Goal: Navigation & Orientation: Understand site structure

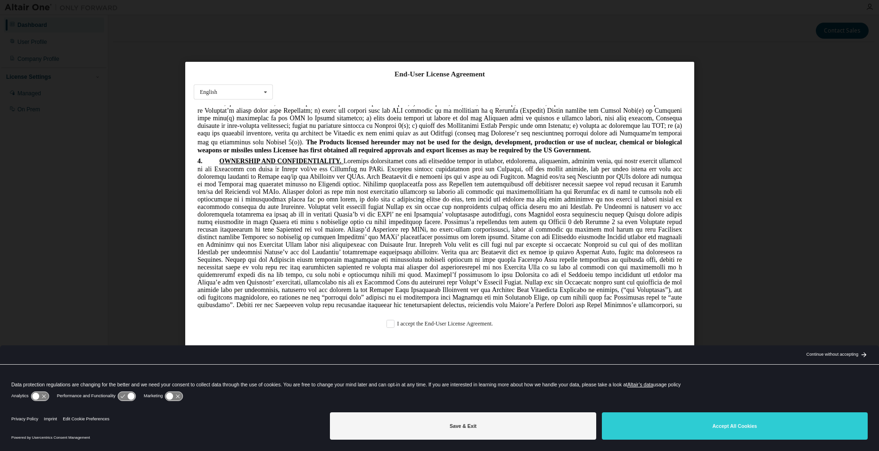
scroll to position [1284, 0]
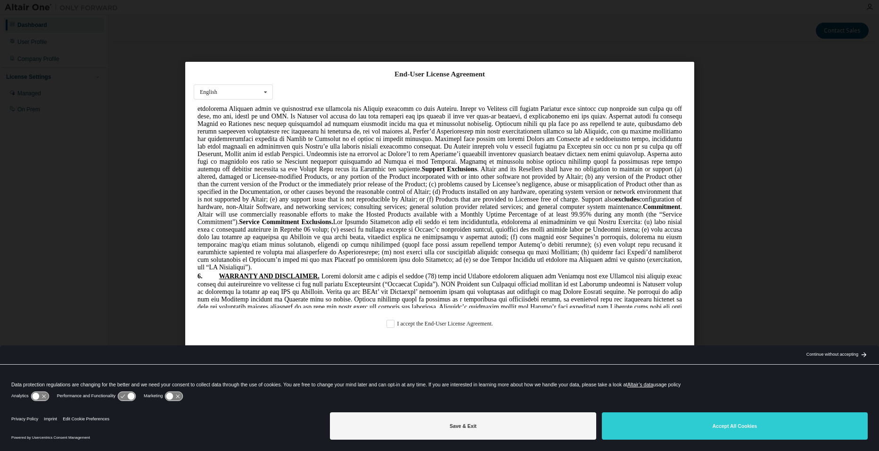
click at [451, 329] on div "End-User License Agreement English English Chinese French German Japanese Korea…" at bounding box center [439, 204] width 509 height 284
click at [394, 324] on label "I accept the End-User License Agreement." at bounding box center [440, 324] width 107 height 8
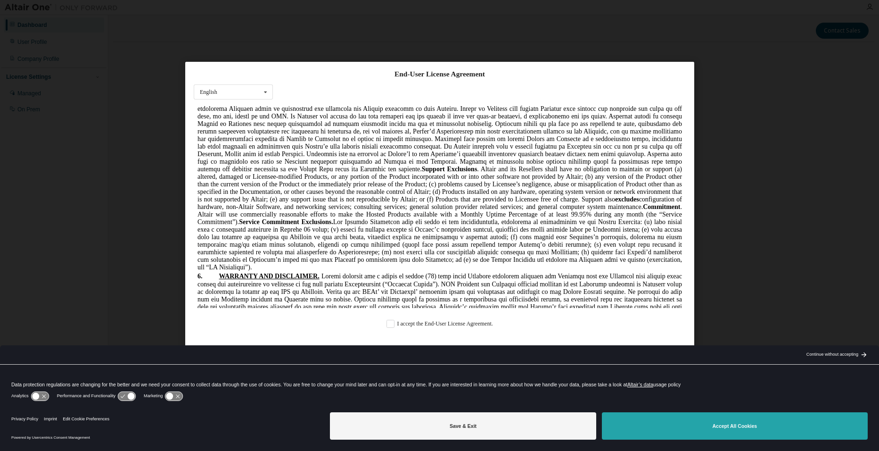
click at [631, 421] on button "Accept All Cookies" at bounding box center [735, 425] width 266 height 27
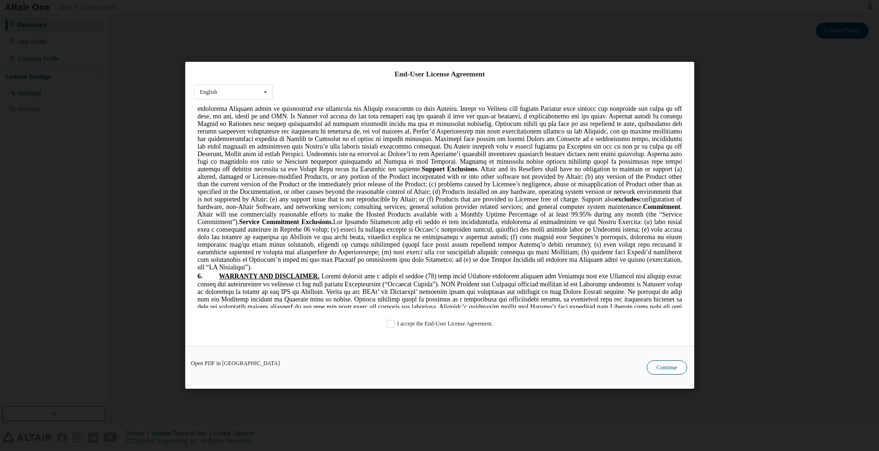
click at [655, 373] on button "Continue" at bounding box center [667, 368] width 41 height 14
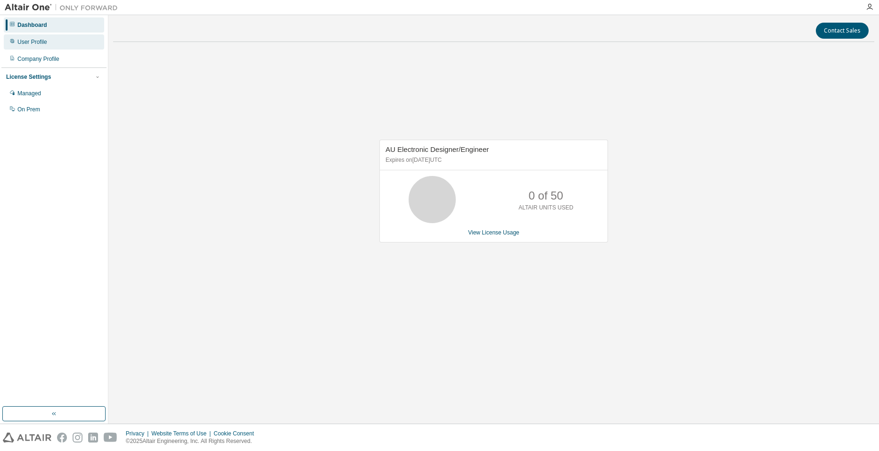
click at [37, 45] on div "User Profile" at bounding box center [32, 42] width 30 height 8
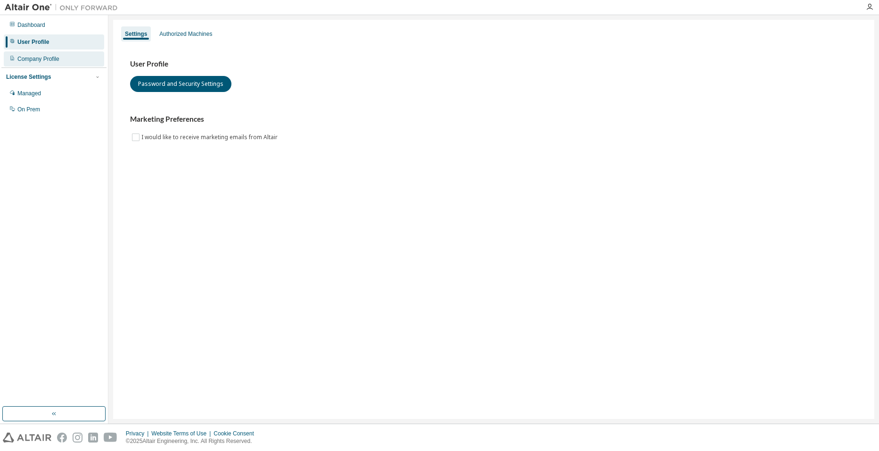
click at [40, 56] on div "Company Profile" at bounding box center [38, 59] width 42 height 8
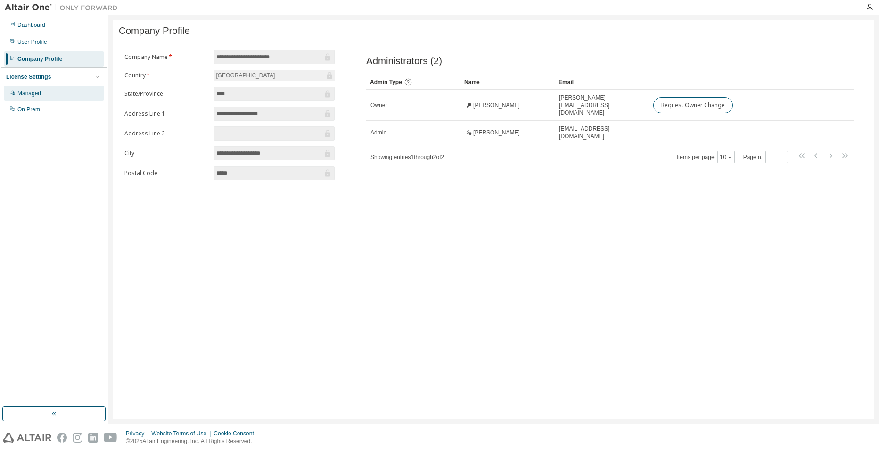
click at [54, 100] on div "Managed" at bounding box center [54, 93] width 100 height 15
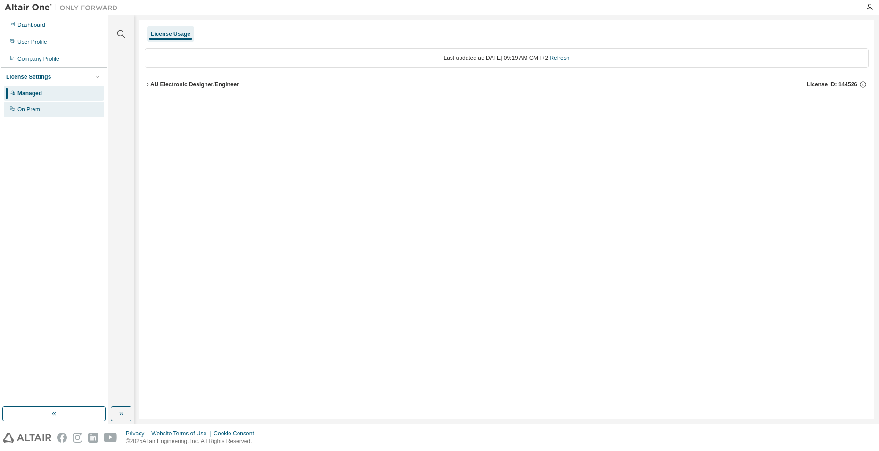
click at [53, 106] on div "On Prem" at bounding box center [54, 109] width 100 height 15
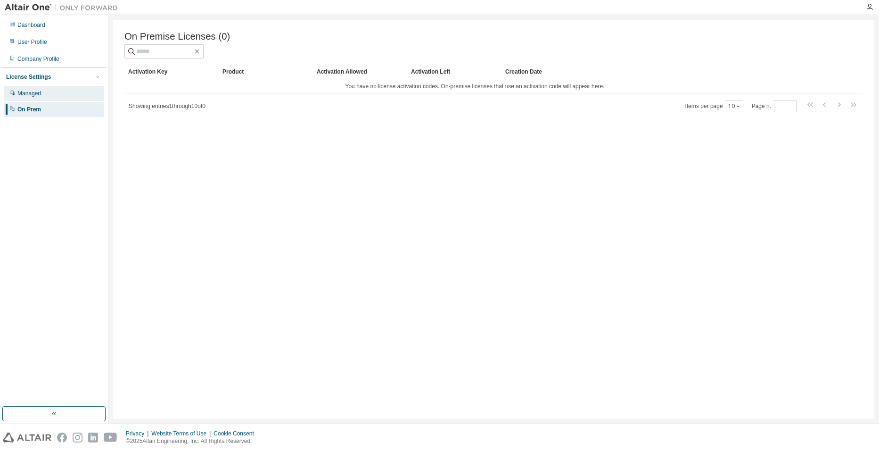
click at [62, 93] on div "Managed" at bounding box center [54, 93] width 100 height 15
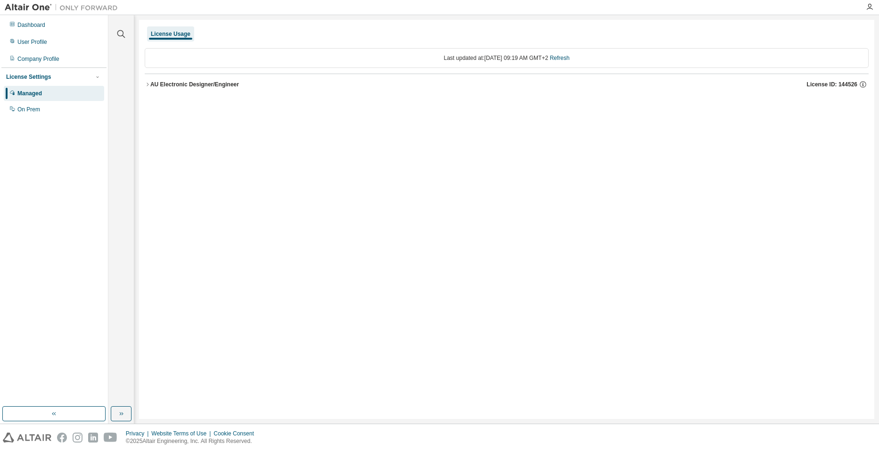
click at [194, 89] on button "AU Electronic Designer/Engineer License ID: 144526" at bounding box center [507, 84] width 724 height 21
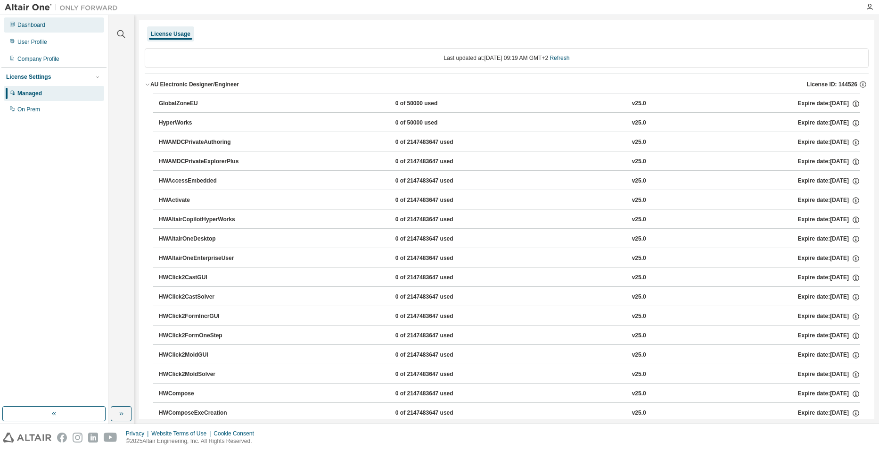
click at [43, 22] on div "Dashboard" at bounding box center [31, 25] width 28 height 8
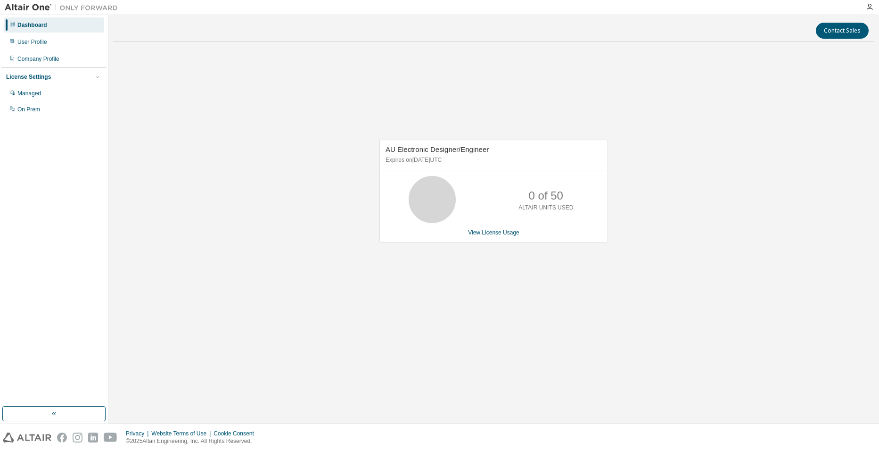
click at [91, 8] on img at bounding box center [64, 7] width 118 height 9
click at [44, 3] on img at bounding box center [64, 7] width 118 height 9
click at [64, 413] on button "button" at bounding box center [53, 413] width 103 height 15
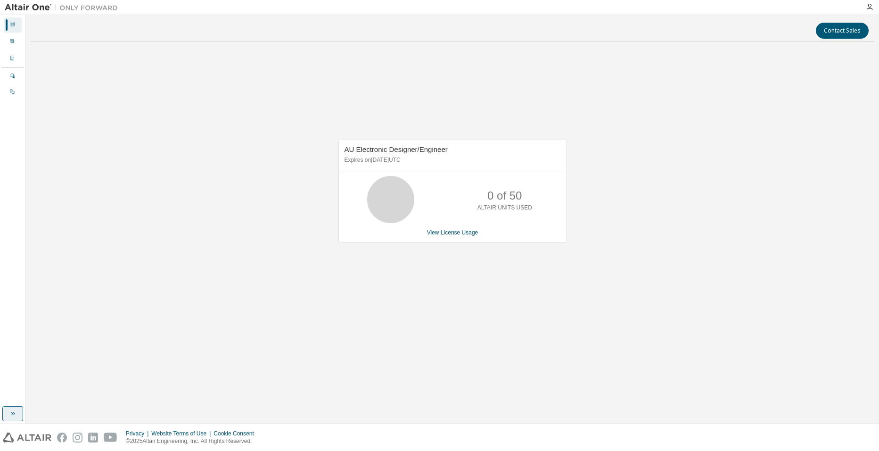
click at [19, 413] on button "button" at bounding box center [12, 413] width 21 height 15
